Goal: Task Accomplishment & Management: Use online tool/utility

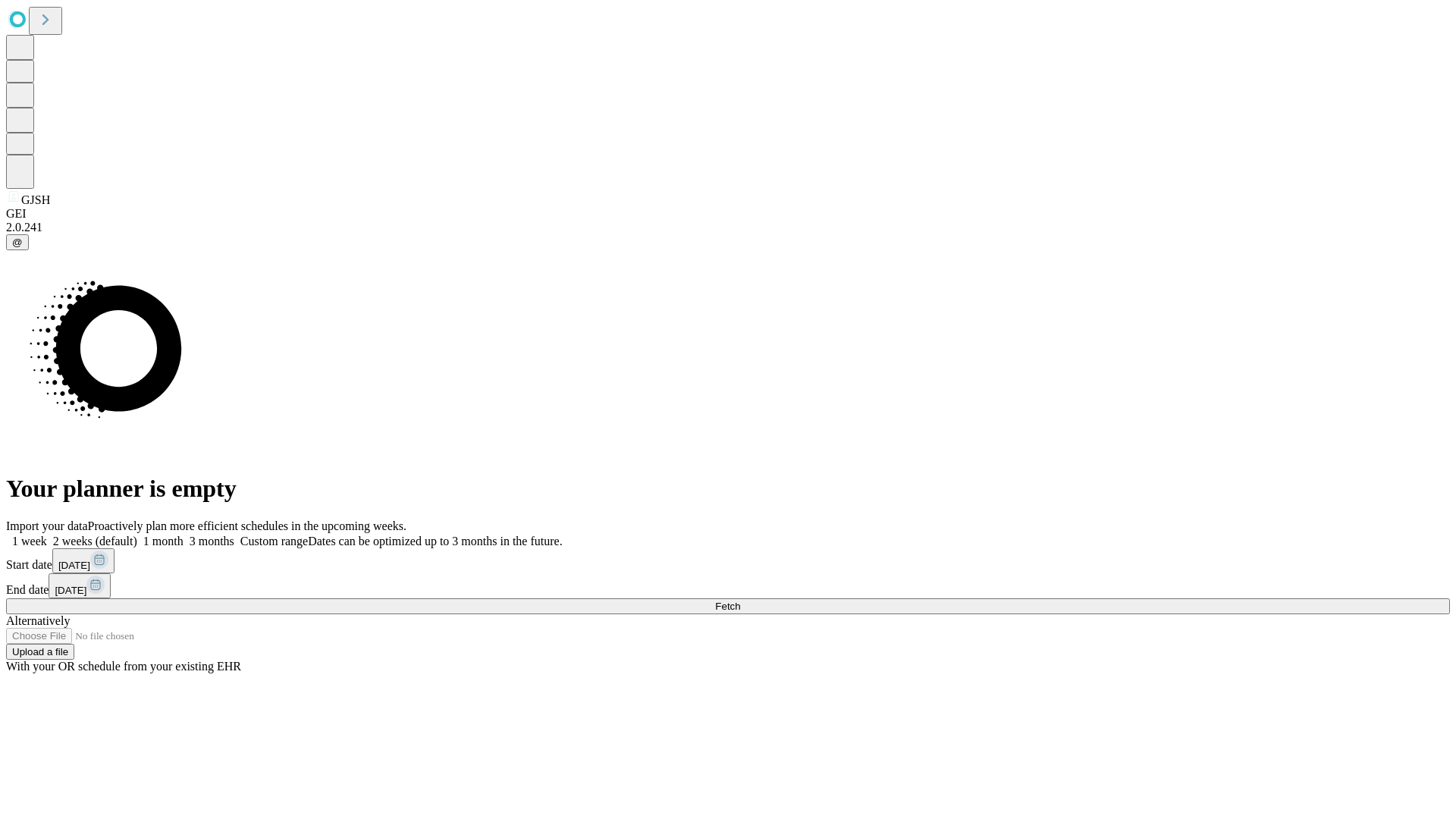
click at [47, 535] on label "1 week" at bounding box center [26, 541] width 41 height 13
click at [740, 601] on span "Fetch" at bounding box center [728, 606] width 25 height 12
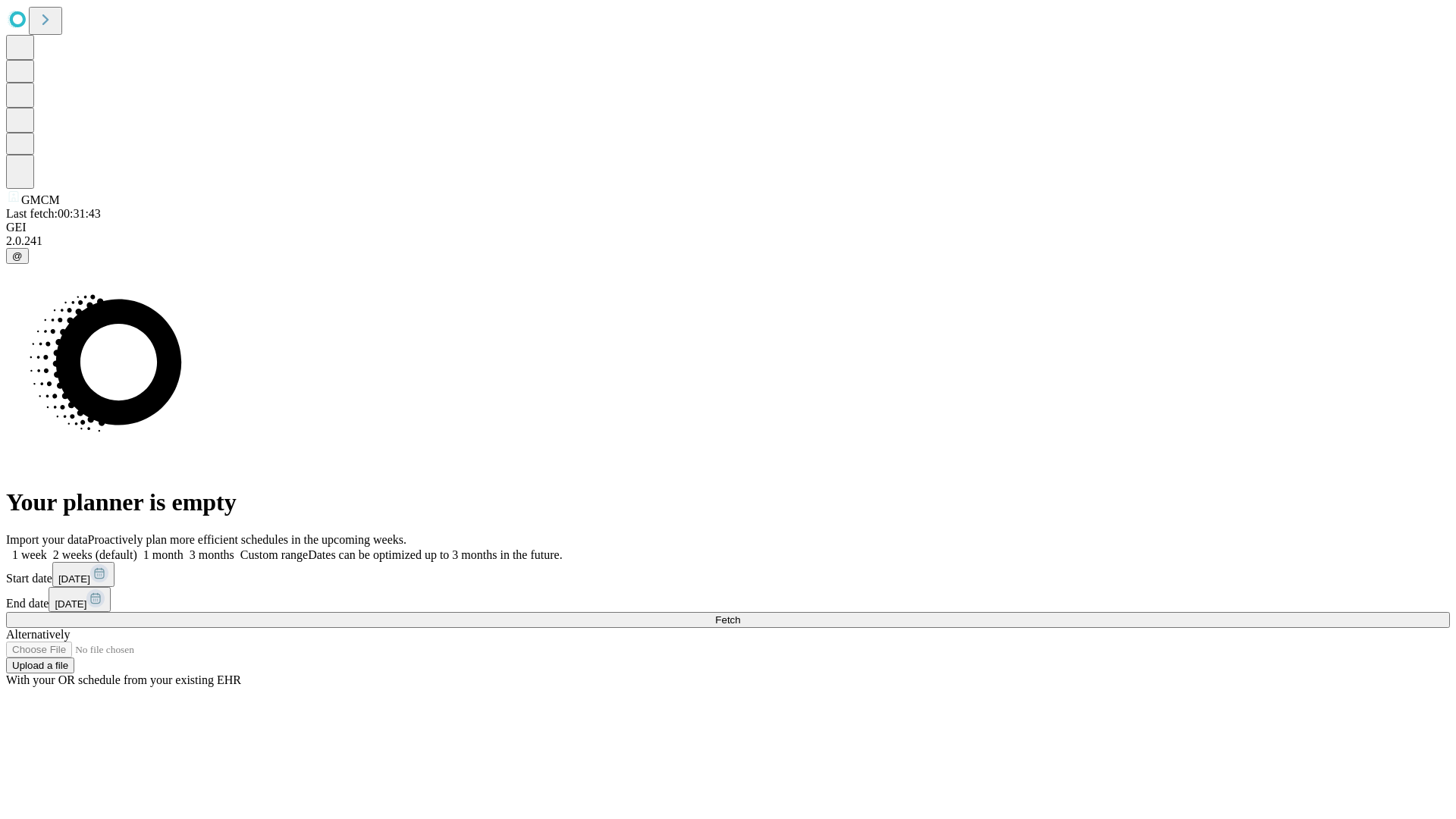
click at [740, 615] on span "Fetch" at bounding box center [728, 620] width 25 height 12
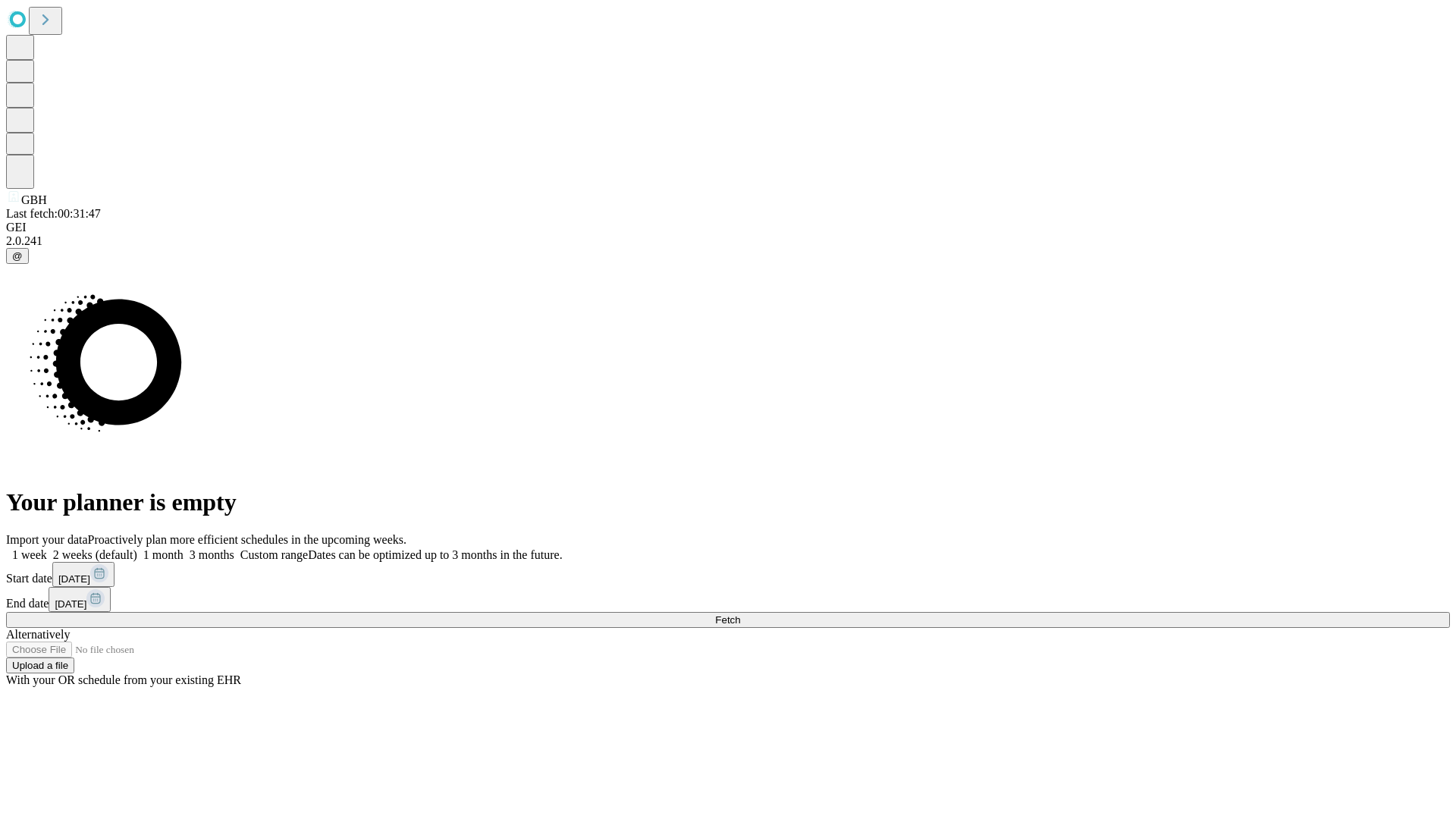
click at [47, 548] on label "1 week" at bounding box center [26, 554] width 41 height 13
click at [740, 615] on span "Fetch" at bounding box center [728, 620] width 25 height 12
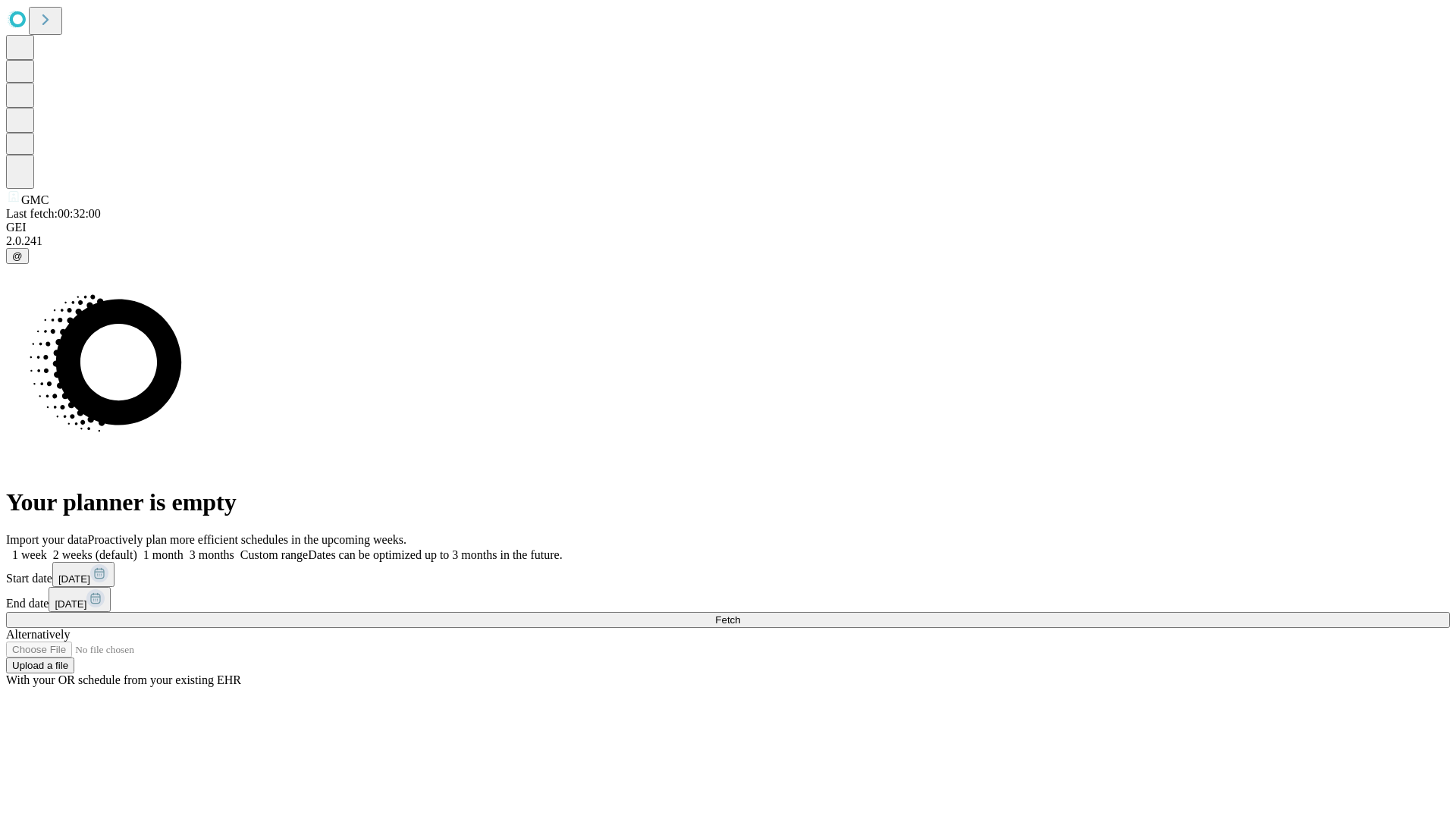
click at [47, 548] on label "1 week" at bounding box center [26, 554] width 41 height 13
click at [740, 615] on span "Fetch" at bounding box center [728, 620] width 25 height 12
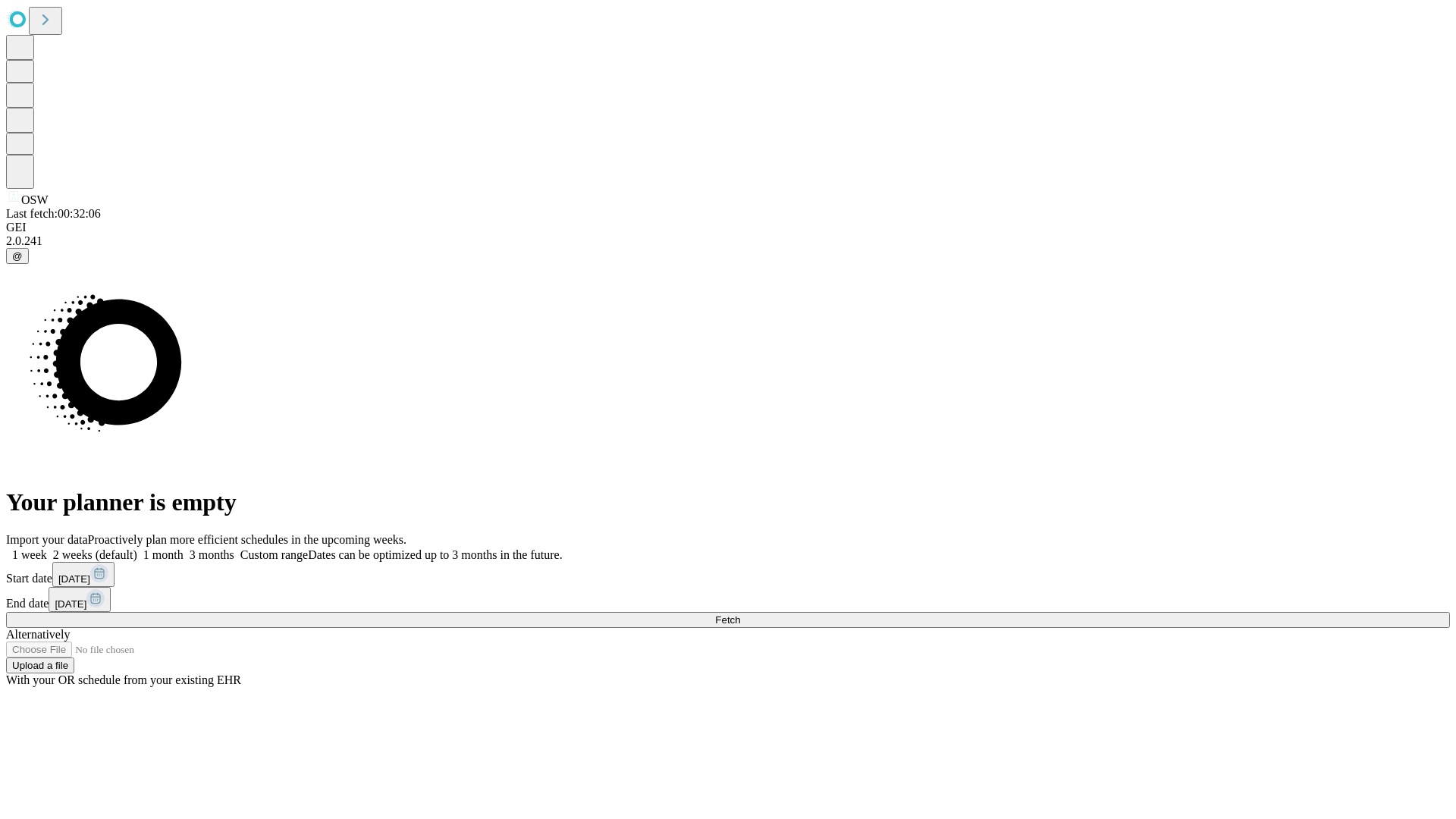
click at [47, 548] on label "1 week" at bounding box center [26, 554] width 41 height 13
click at [740, 615] on span "Fetch" at bounding box center [728, 620] width 25 height 12
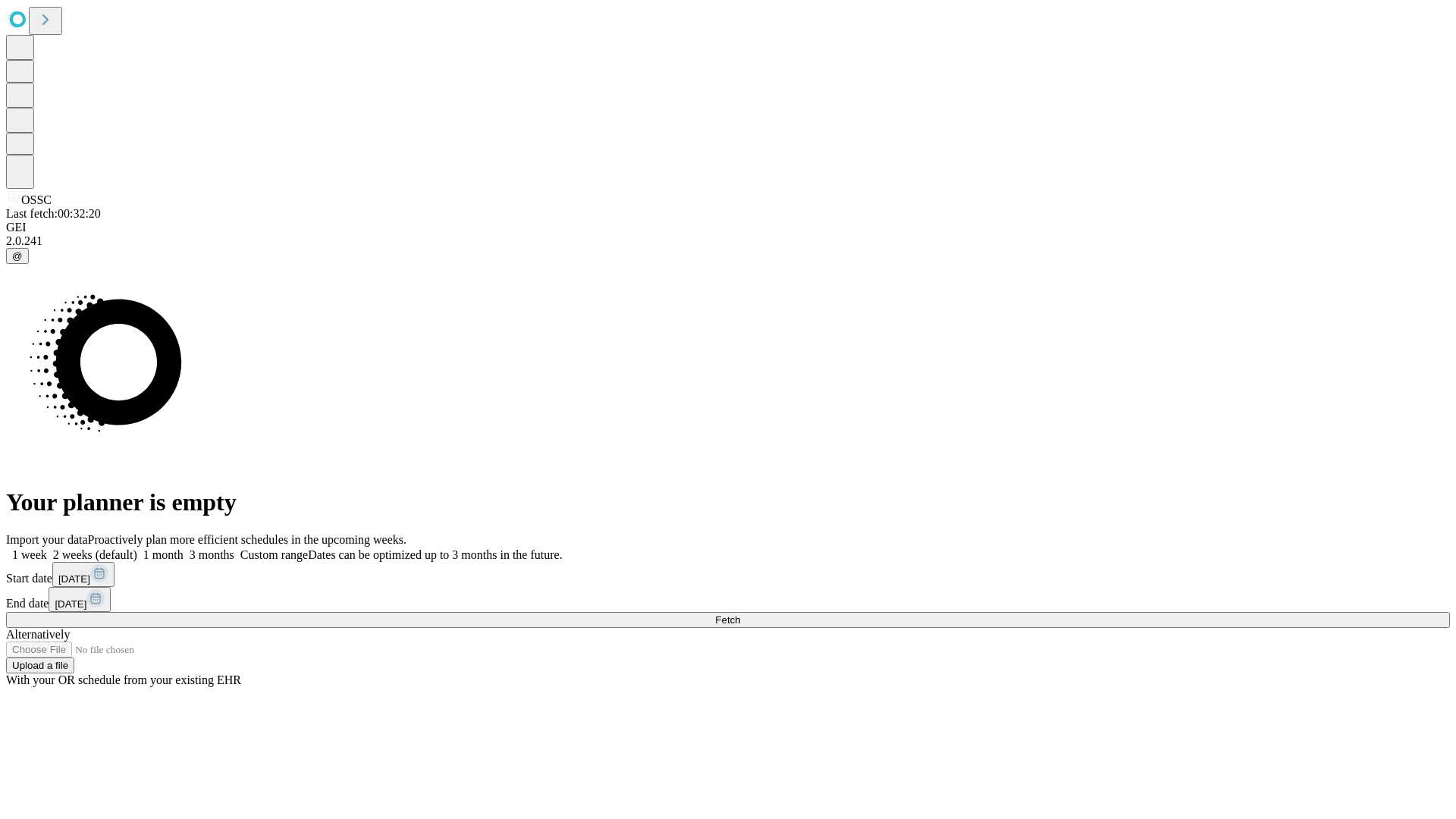
click at [47, 548] on label "1 week" at bounding box center [26, 554] width 41 height 13
click at [740, 615] on span "Fetch" at bounding box center [728, 620] width 25 height 12
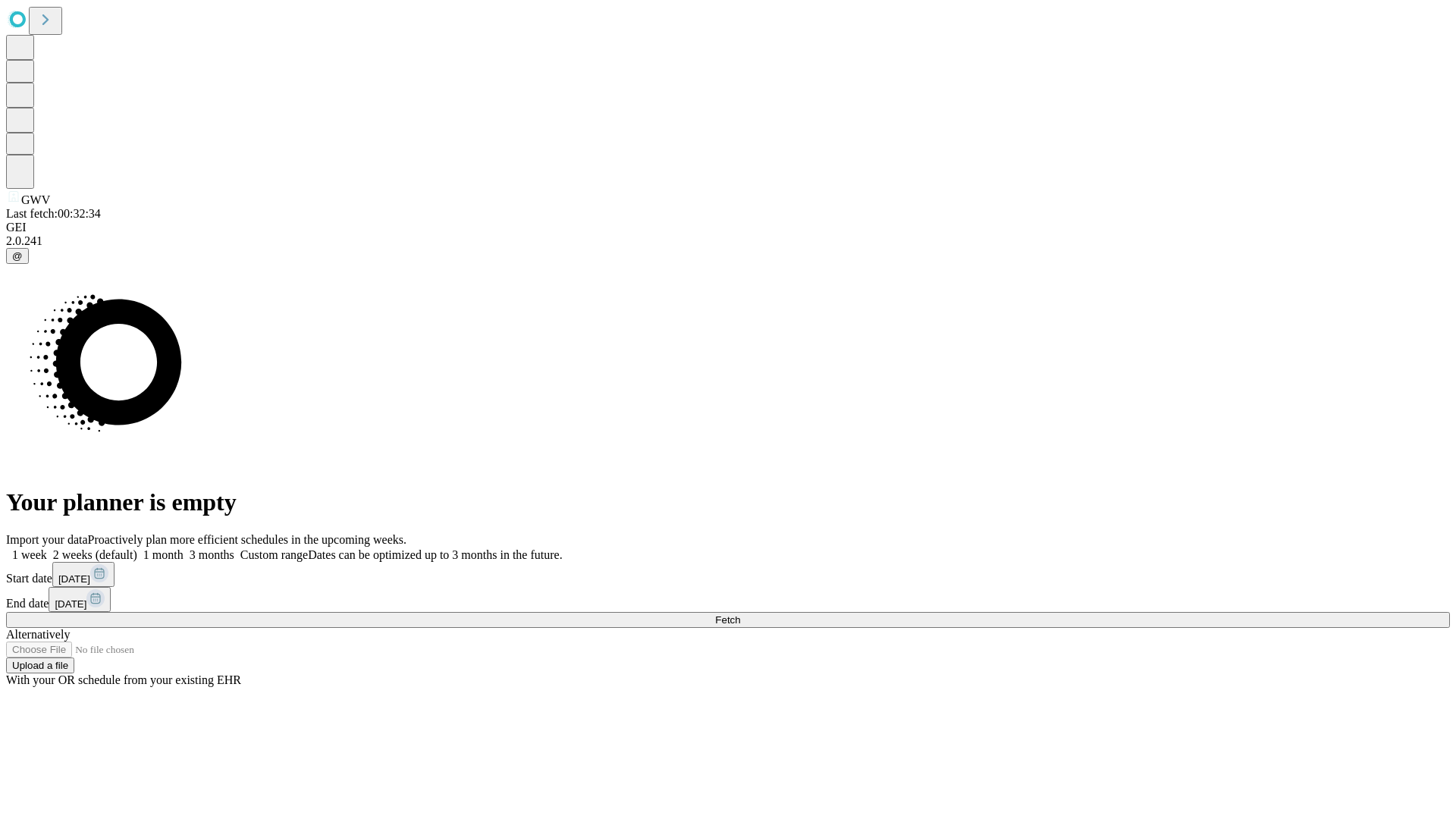
click at [47, 548] on label "1 week" at bounding box center [26, 554] width 41 height 13
click at [740, 615] on span "Fetch" at bounding box center [728, 620] width 25 height 12
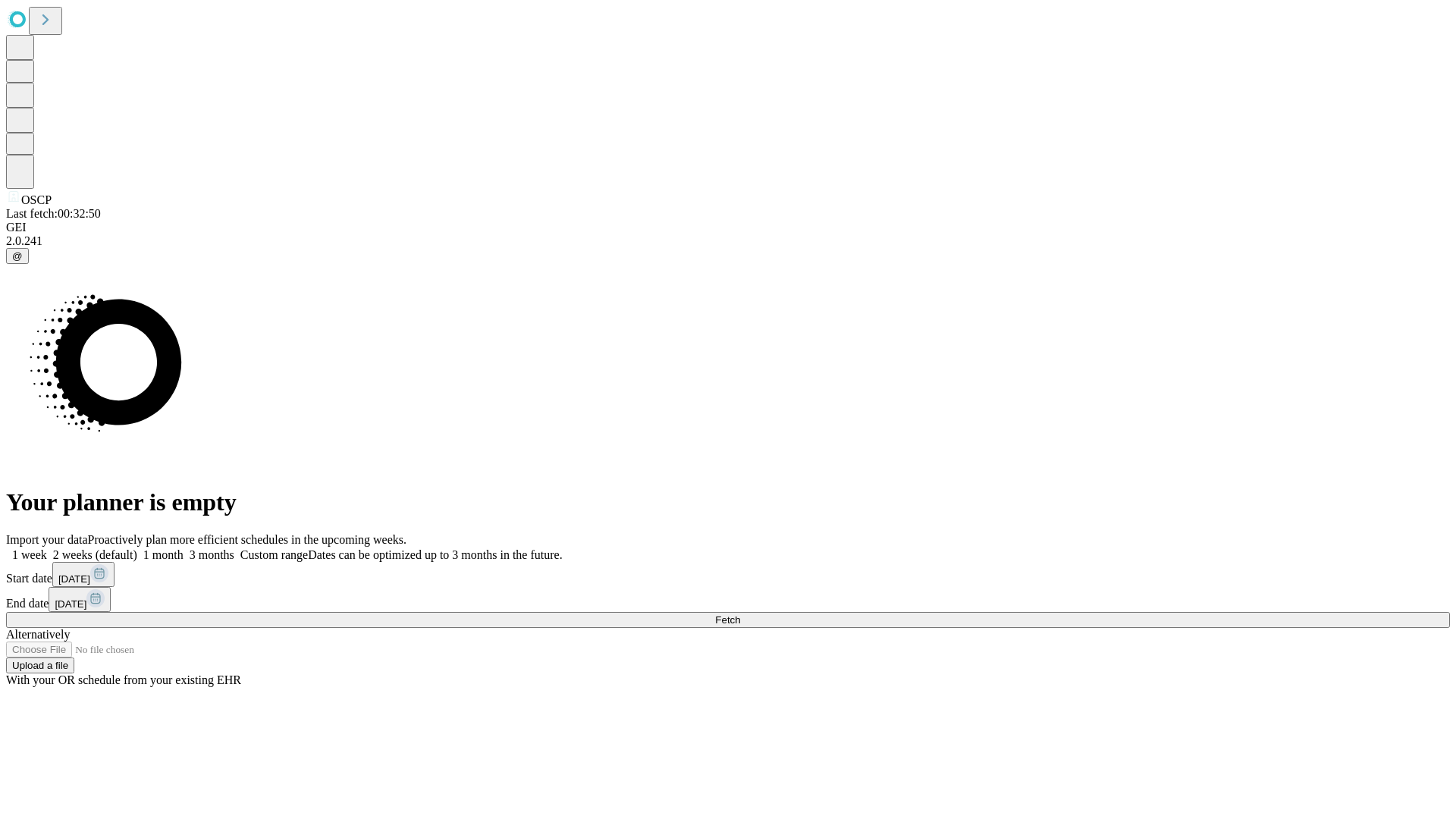
click at [47, 548] on label "1 week" at bounding box center [26, 554] width 41 height 13
click at [740, 615] on span "Fetch" at bounding box center [728, 620] width 25 height 12
